Goal: Check status: Check status

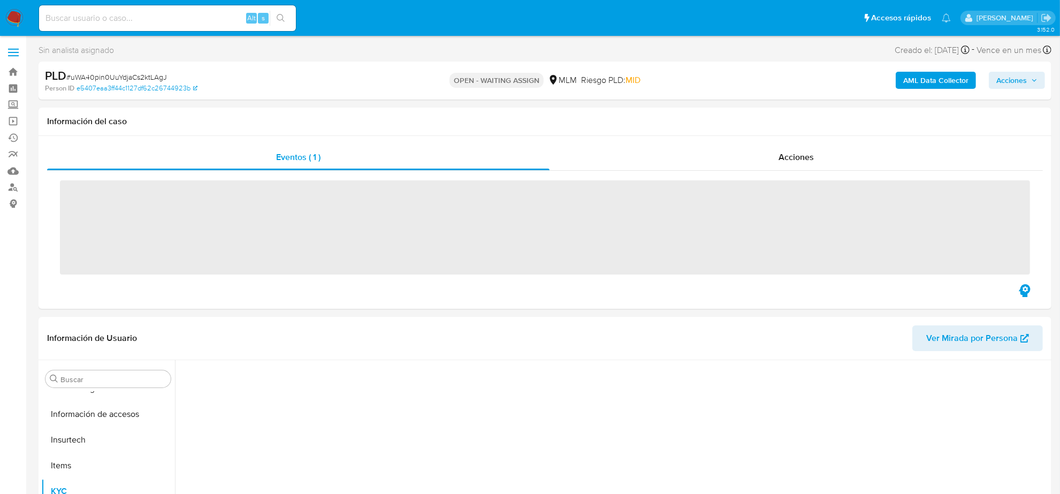
scroll to position [426, 0]
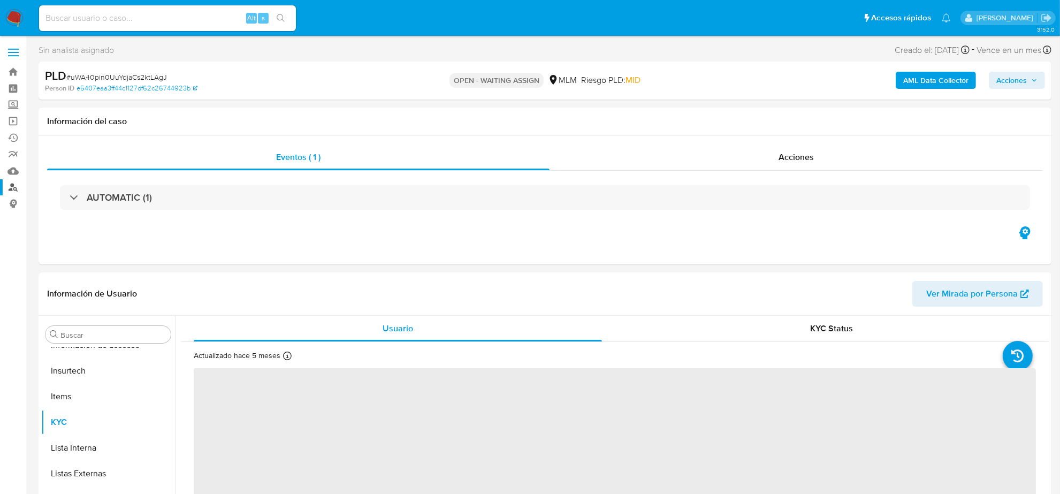
select select "10"
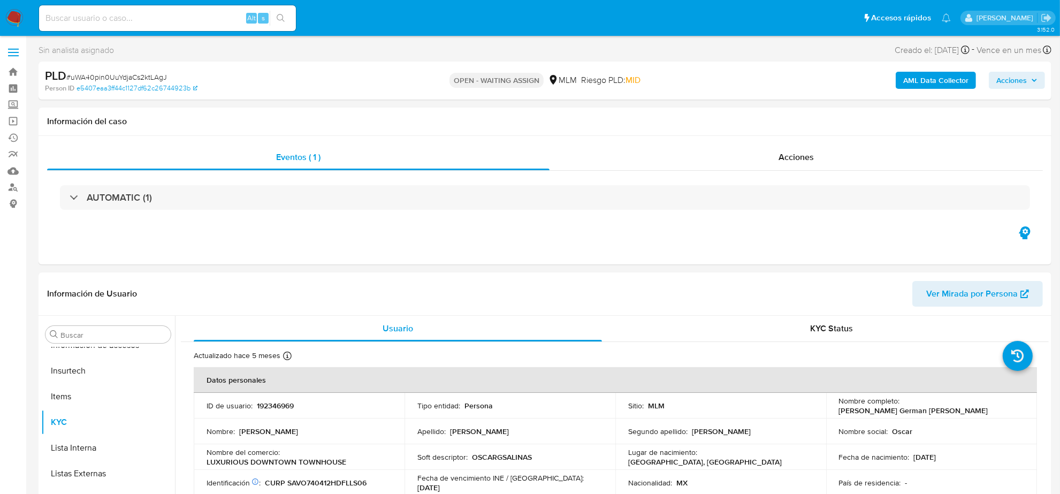
click at [168, 12] on input at bounding box center [167, 18] width 257 height 14
paste input "glh3qgXEO7dYtKj8bihOAPfE"
type input "glh3qgXEO7dYtKj8bihOAPfE"
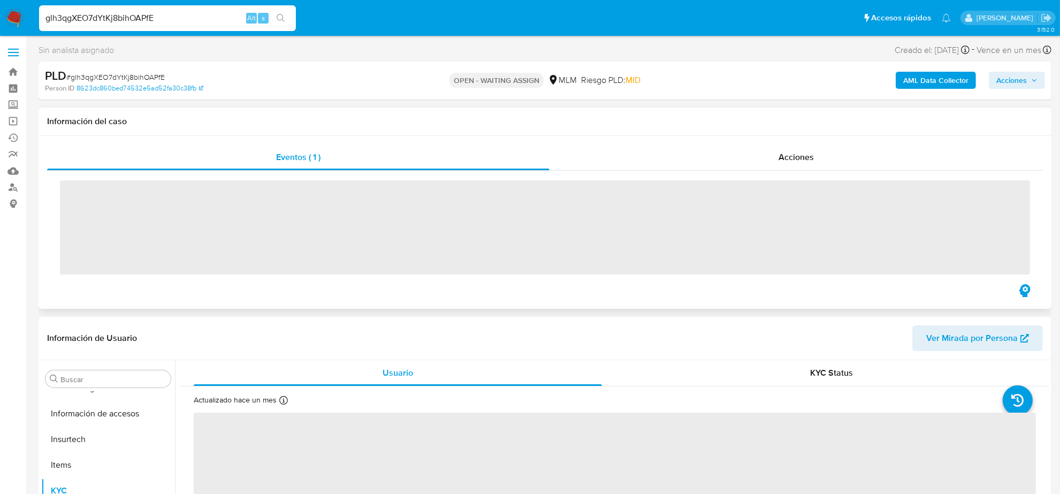
scroll to position [426, 0]
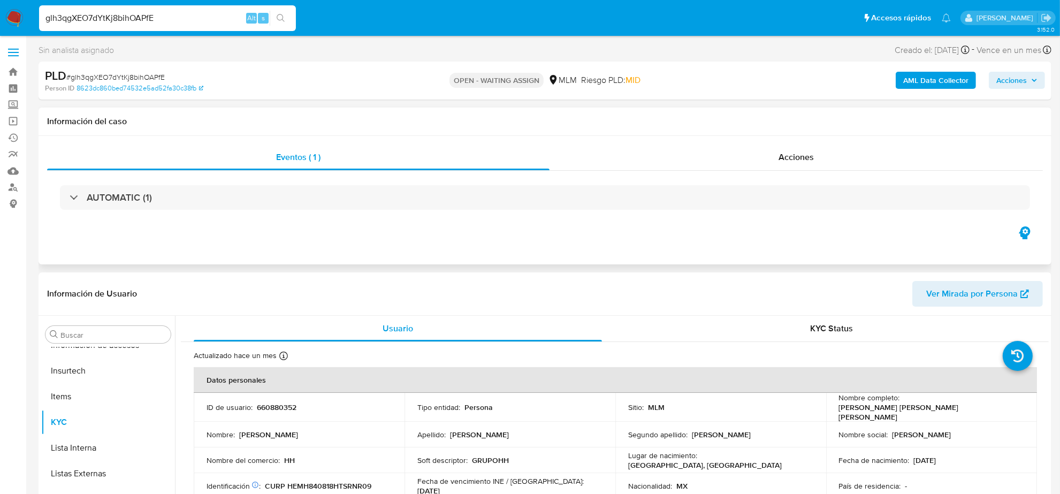
select select "10"
click at [199, 14] on input "glh3qgXEO7dYtKj8bihOAPfE" at bounding box center [167, 18] width 257 height 14
type input "glh3qgXEO7dYtKj8bihOAPfE"
click at [805, 153] on span "Acciones" at bounding box center [796, 157] width 35 height 12
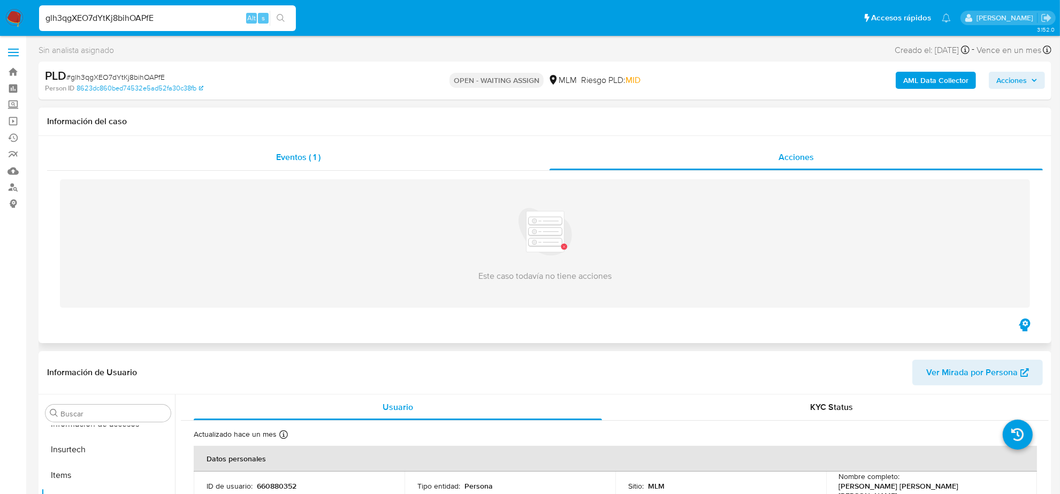
click at [294, 164] on div "Eventos ( 1 )" at bounding box center [298, 157] width 503 height 26
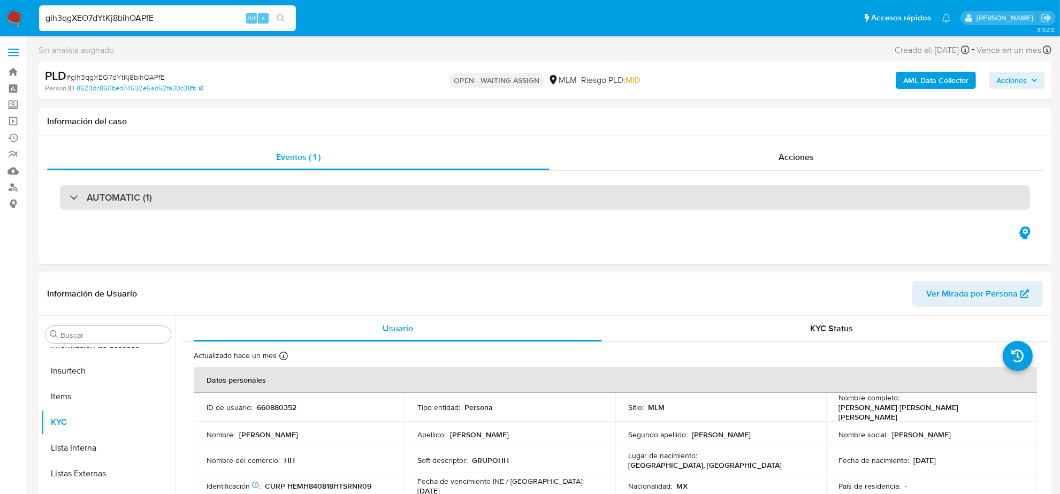
click at [112, 196] on h3 "AUTOMATIC (1)" at bounding box center [119, 198] width 65 height 12
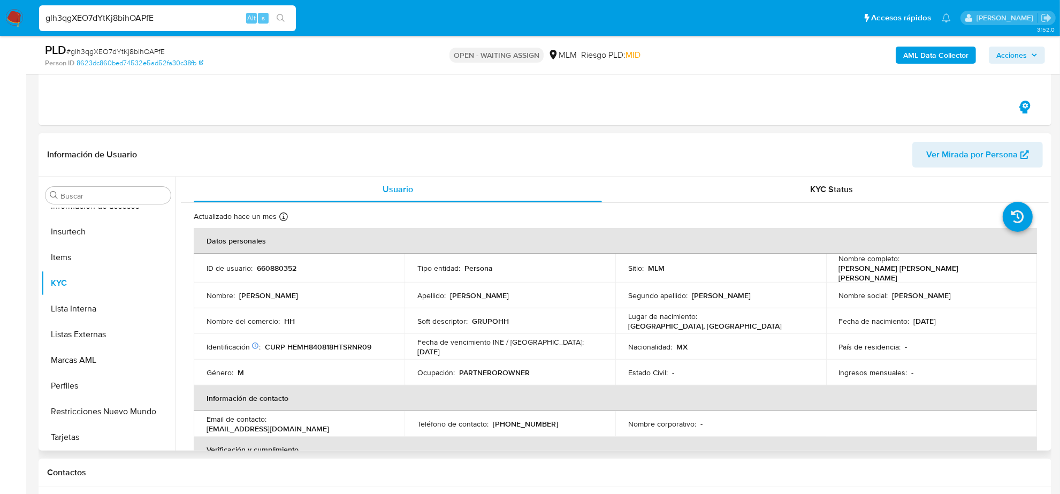
scroll to position [158, 0]
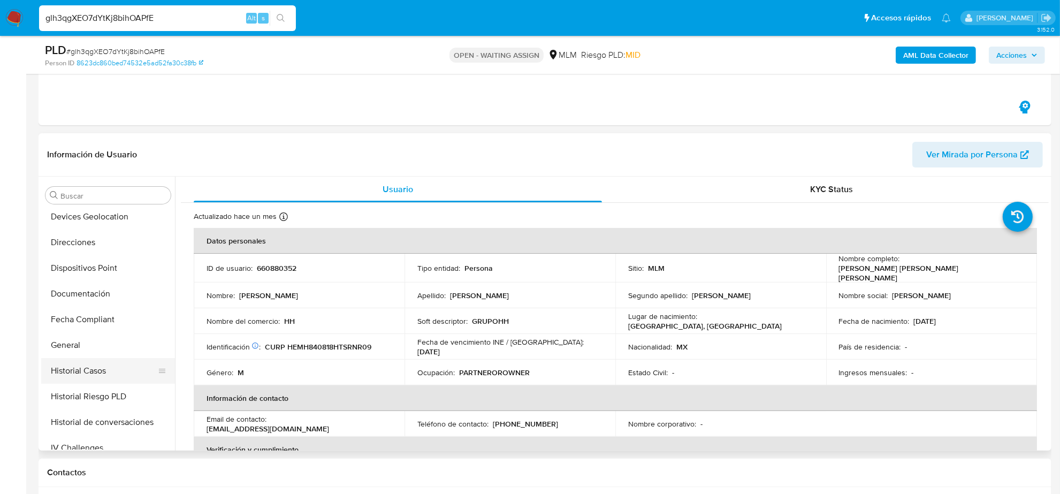
click at [97, 368] on button "Historial Casos" at bounding box center [103, 371] width 125 height 26
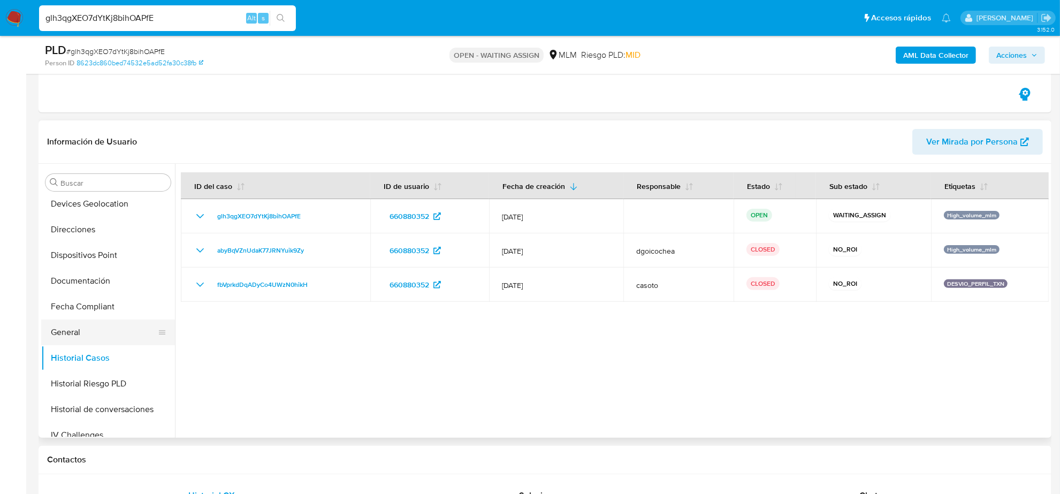
scroll to position [359, 0]
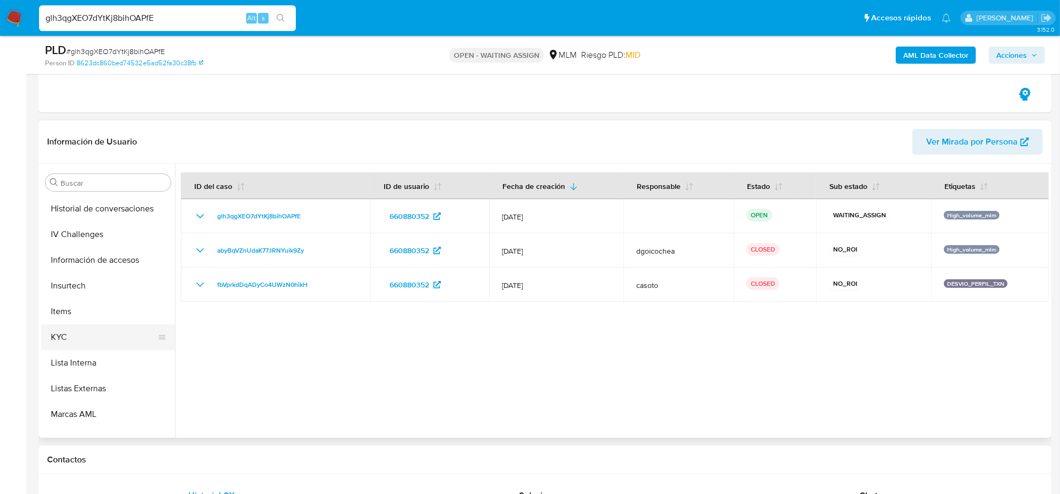
click at [89, 340] on button "KYC" at bounding box center [103, 337] width 125 height 26
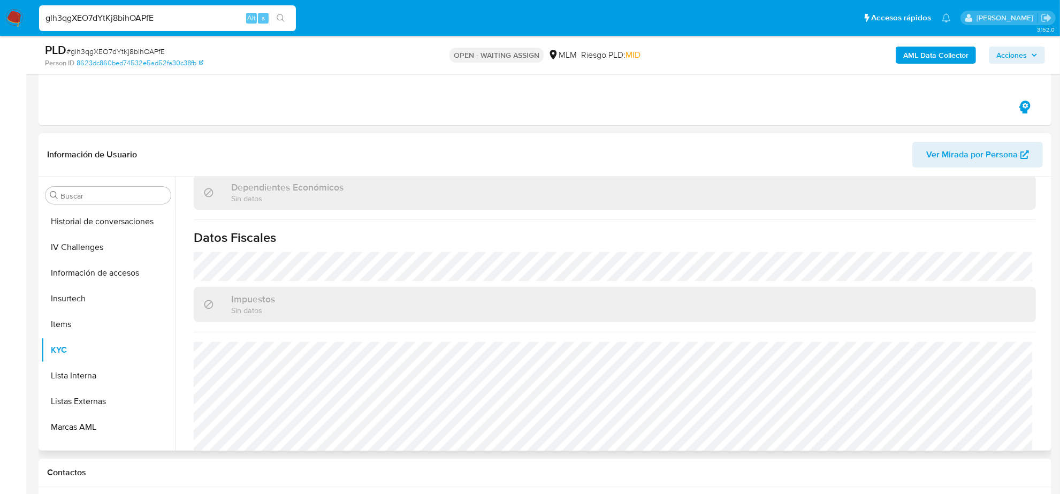
scroll to position [651, 0]
